Goal: Task Accomplishment & Management: Manage account settings

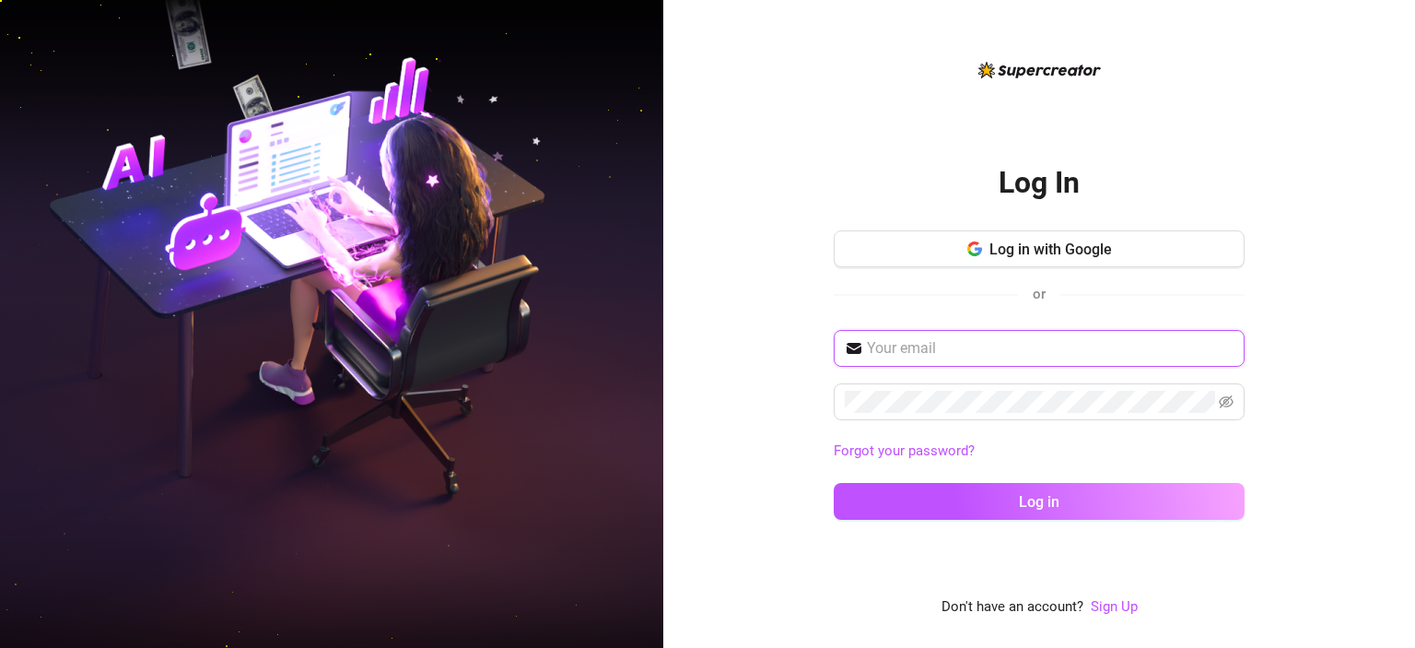
click at [957, 342] on input "text" at bounding box center [1050, 348] width 367 height 22
type input "[EMAIL_ADDRESS][DOMAIN_NAME]"
click at [1217, 393] on span at bounding box center [1039, 401] width 411 height 37
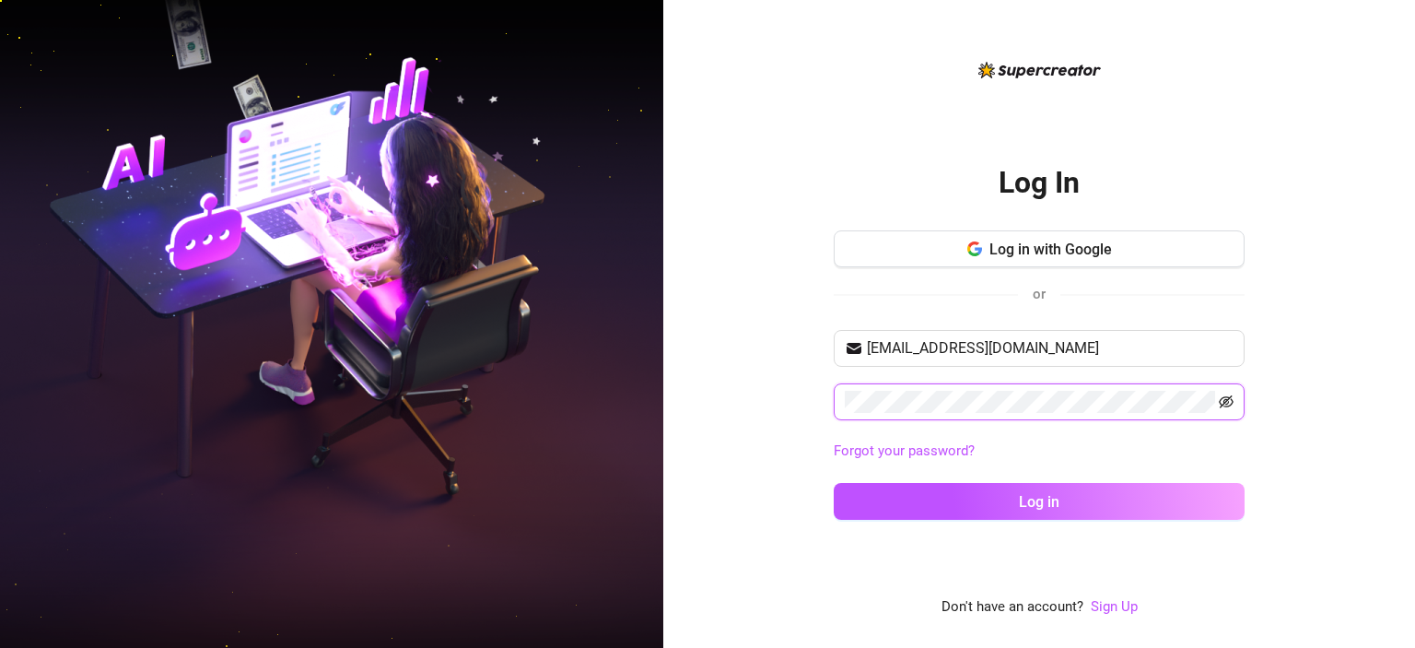
click at [1227, 399] on icon "eye-invisible" at bounding box center [1226, 401] width 15 height 15
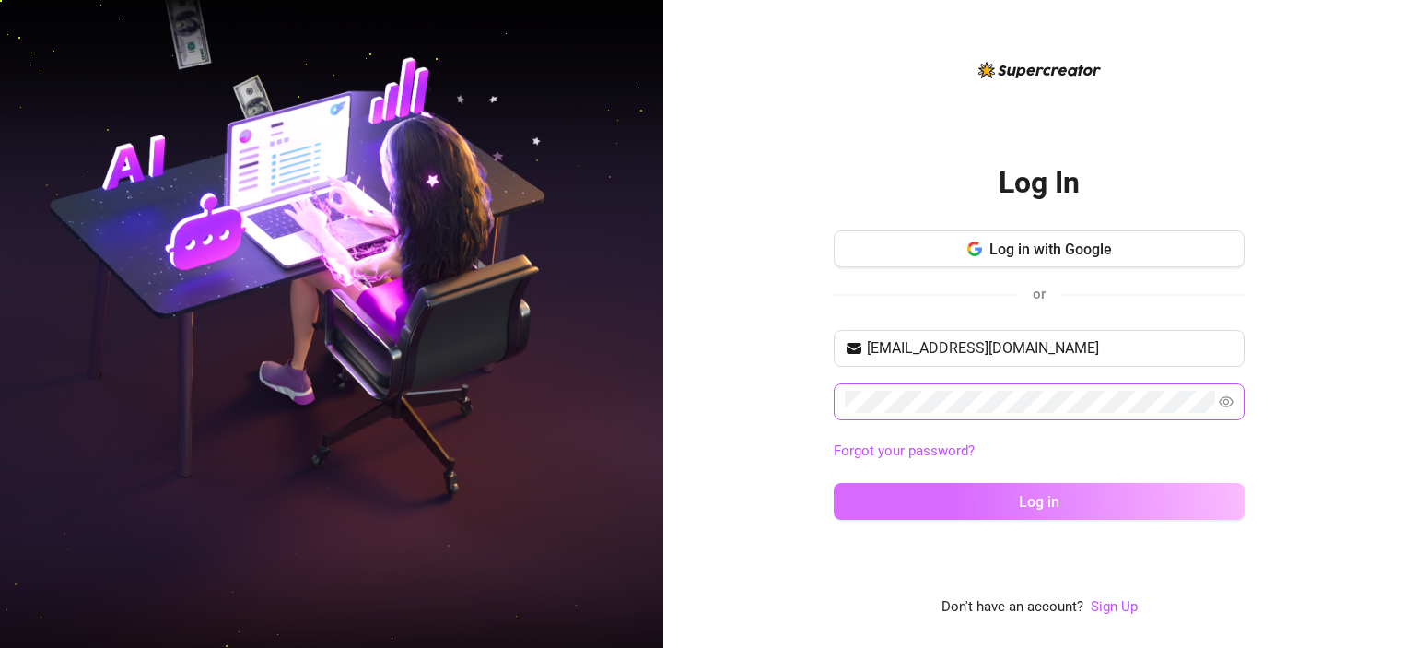
click at [1027, 495] on span "Log in" at bounding box center [1039, 502] width 41 height 18
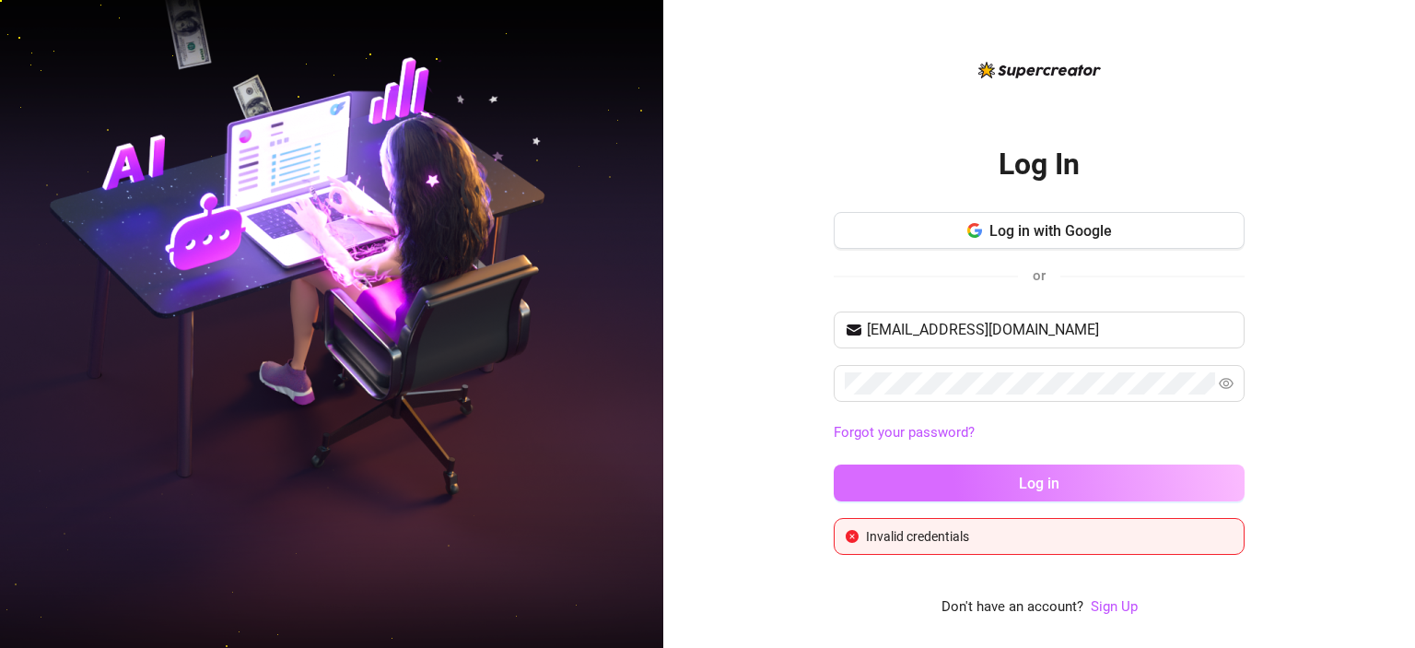
click at [995, 480] on button "Log in" at bounding box center [1039, 482] width 411 height 37
click at [1023, 479] on span "Log in" at bounding box center [1039, 484] width 41 height 18
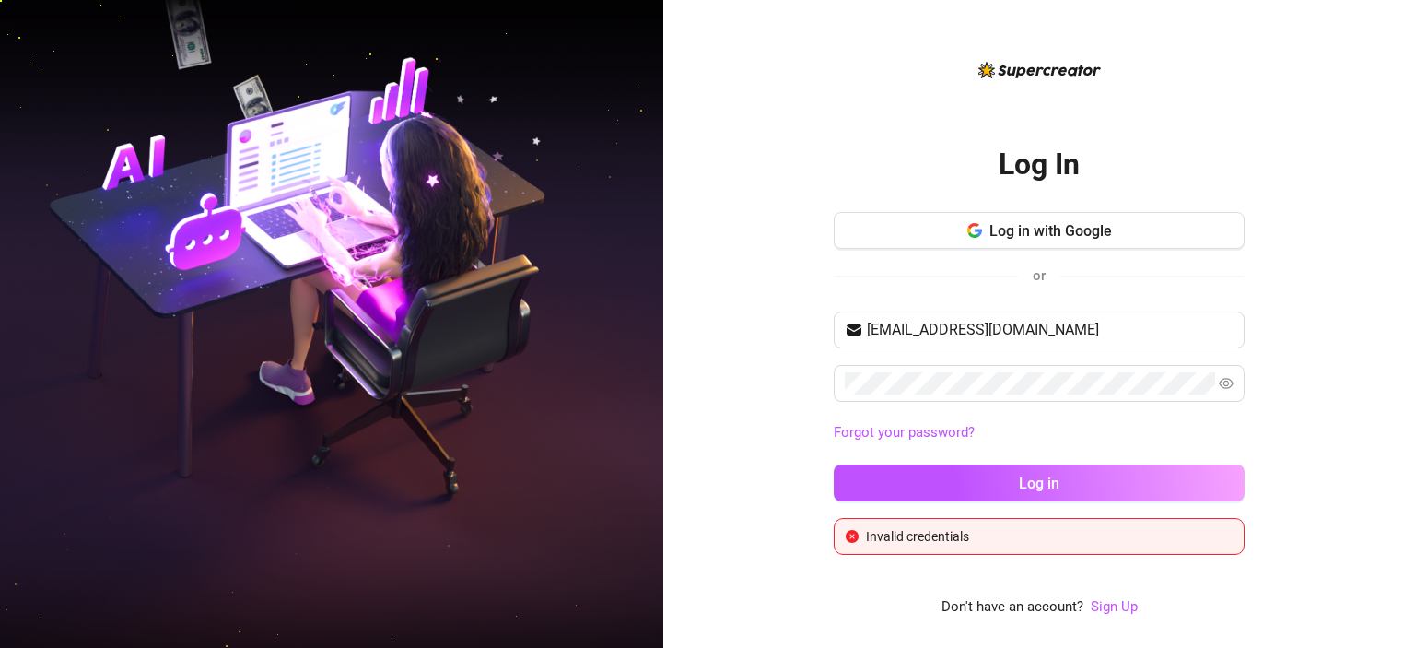
click at [1303, 311] on div "Log In Log in with Google or [EMAIL_ADDRESS][DOMAIN_NAME] Forgot your password?…" at bounding box center [1039, 324] width 752 height 648
click at [943, 370] on span at bounding box center [1039, 383] width 411 height 37
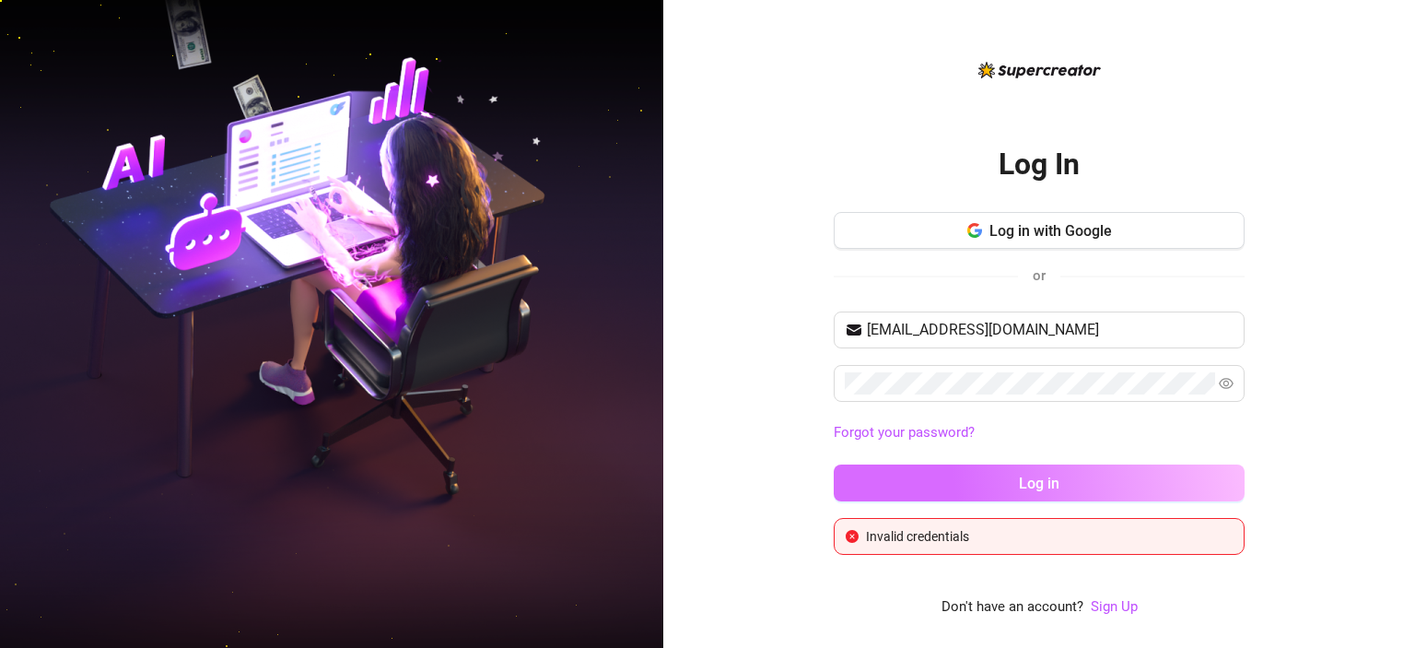
click at [1044, 483] on span "Log in" at bounding box center [1039, 484] width 41 height 18
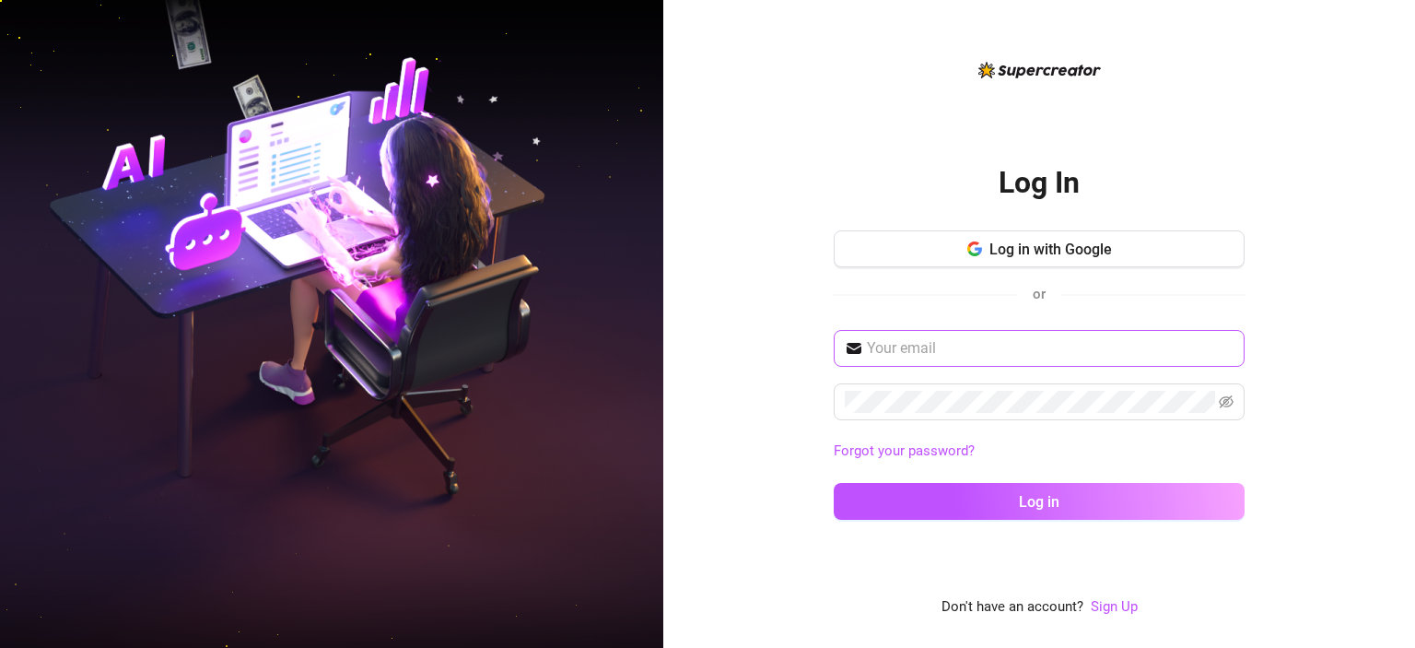
click at [960, 335] on span at bounding box center [1039, 348] width 411 height 37
paste input "joycemuriithi@hotmail.co.uk"
type input "joycemuriithi@hotmail.co.uk"
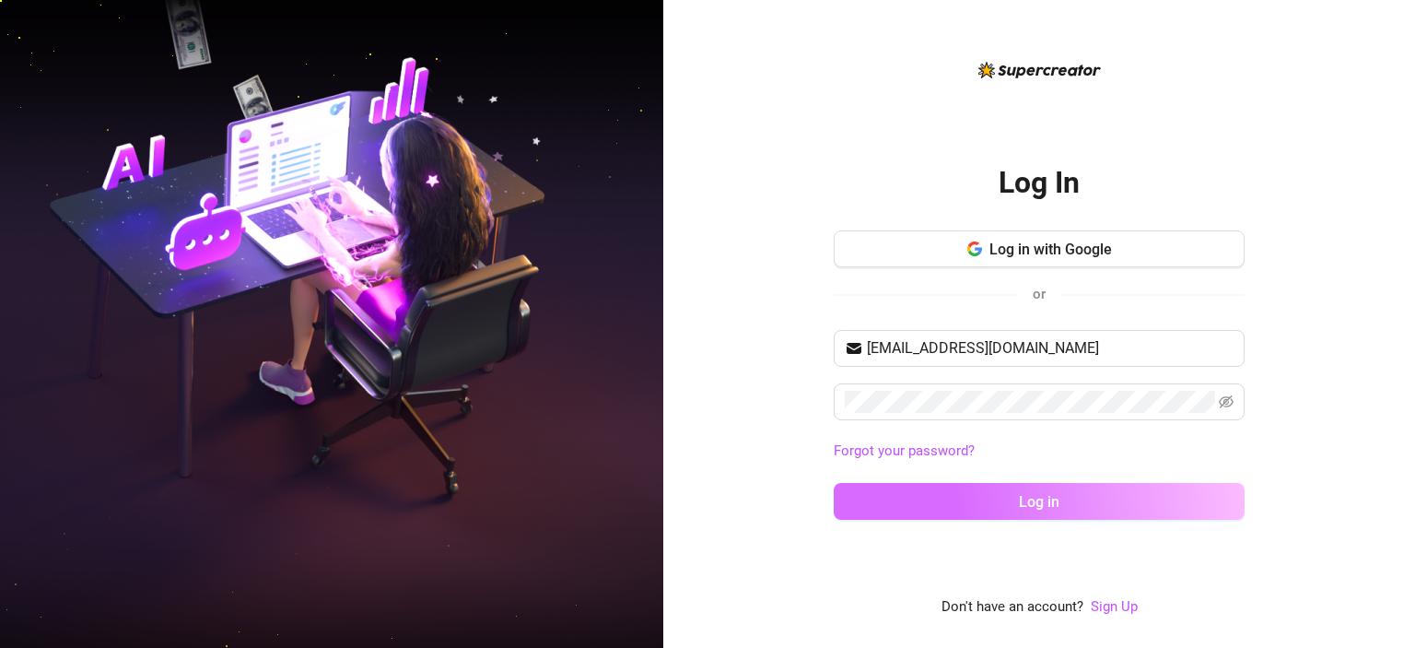
click at [1034, 488] on button "Log in" at bounding box center [1039, 501] width 411 height 37
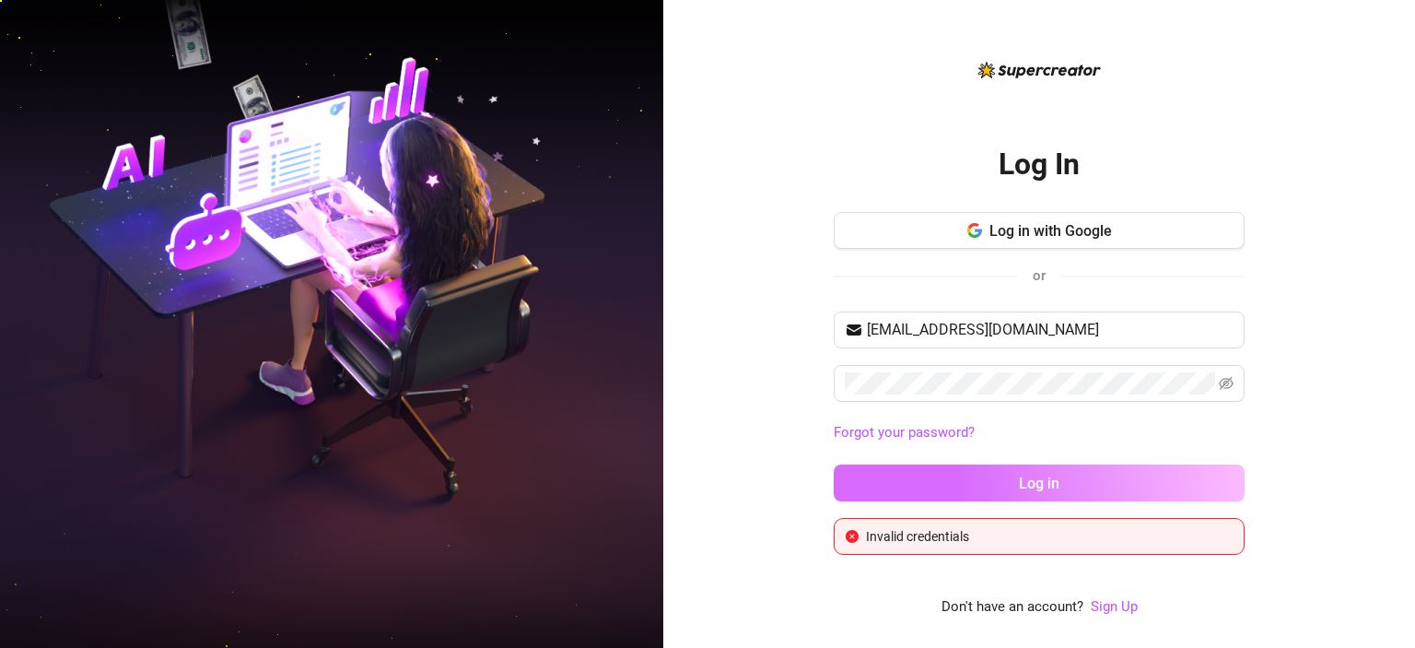
click at [1035, 489] on span "Log in" at bounding box center [1039, 484] width 41 height 18
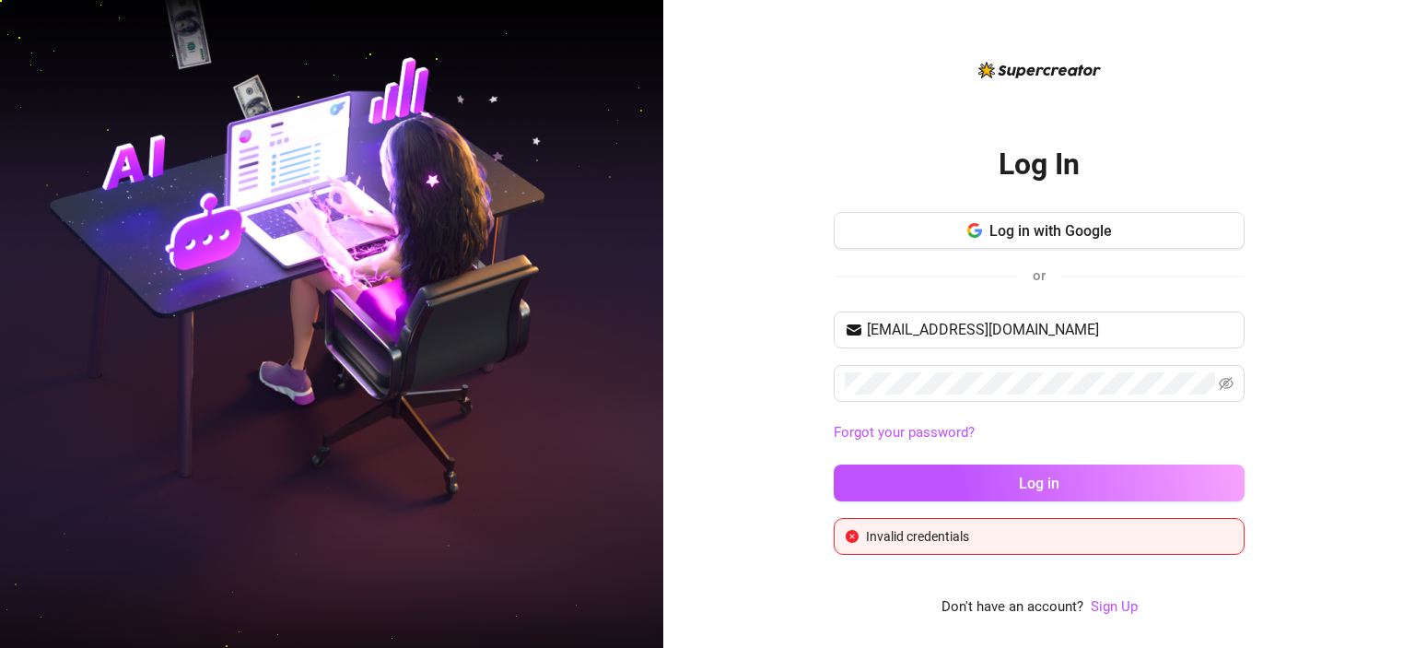
click at [1318, 348] on div "Log In Log in with Google or joycemuriithi@hotmail.co.uk Forgot your password? …" at bounding box center [1039, 324] width 752 height 648
click at [1227, 382] on icon "eye-invisible" at bounding box center [1227, 383] width 15 height 13
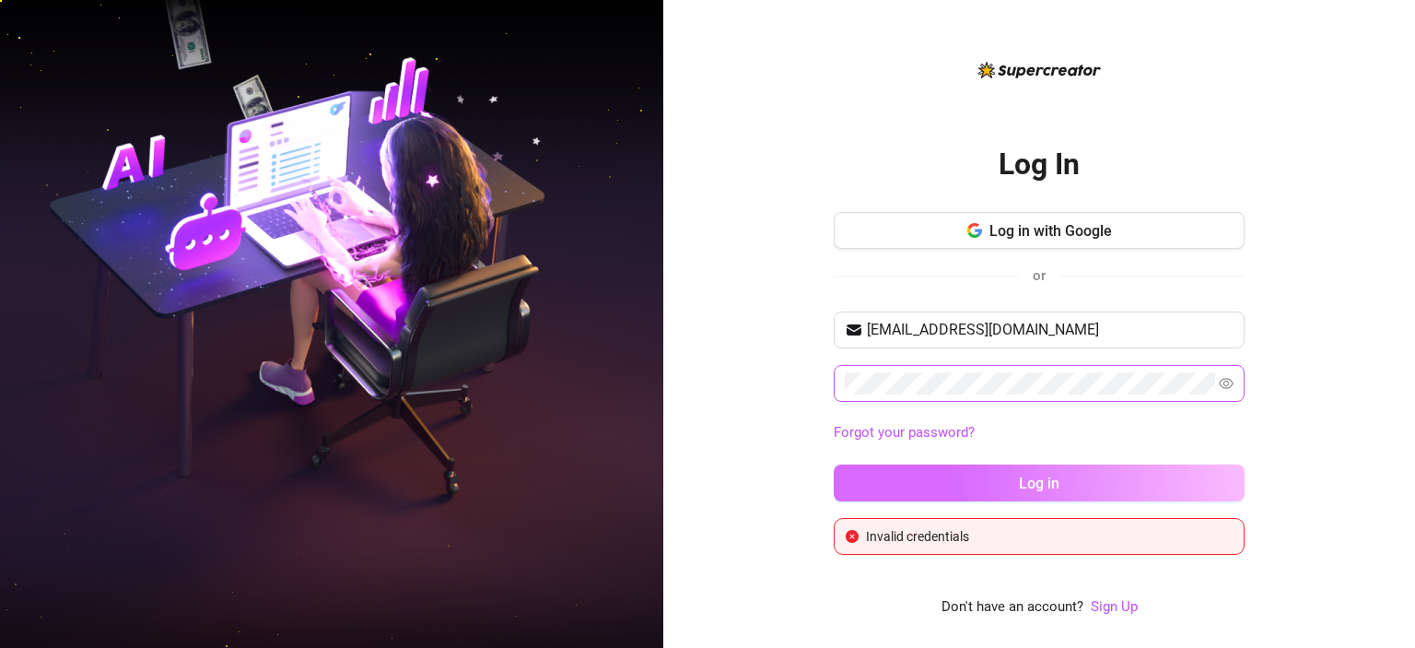
click at [1030, 484] on span "Log in" at bounding box center [1039, 484] width 41 height 18
